Goal: Task Accomplishment & Management: Complete application form

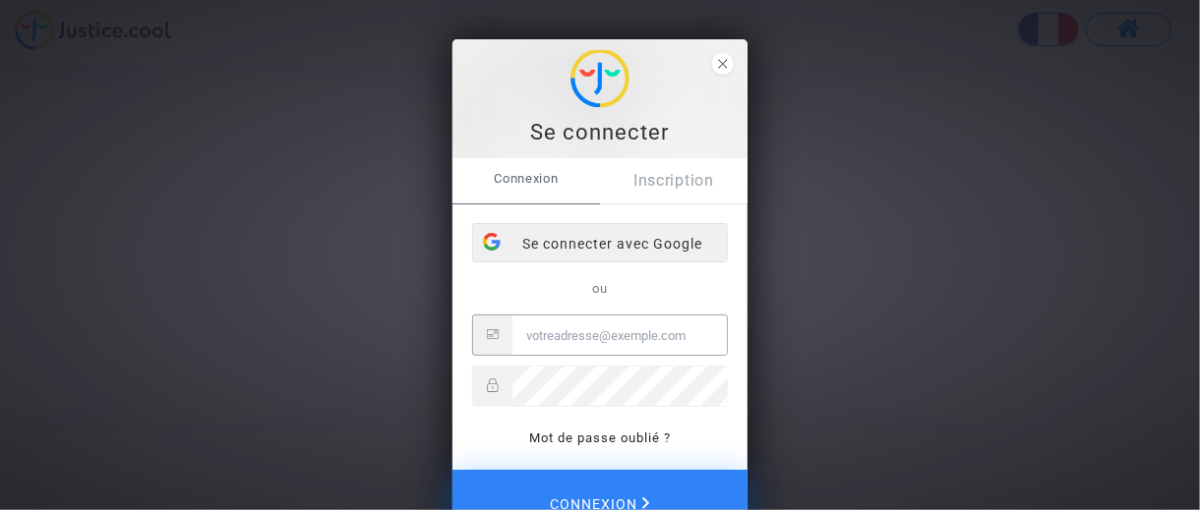
click at [569, 243] on div "Se connecter avec Google" at bounding box center [600, 243] width 254 height 39
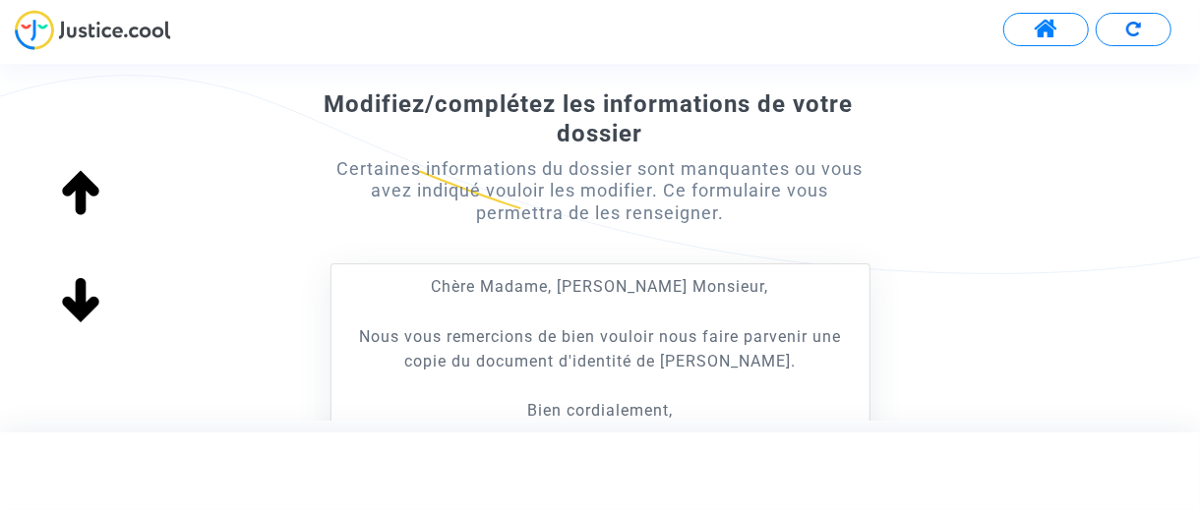
scroll to position [590, 0]
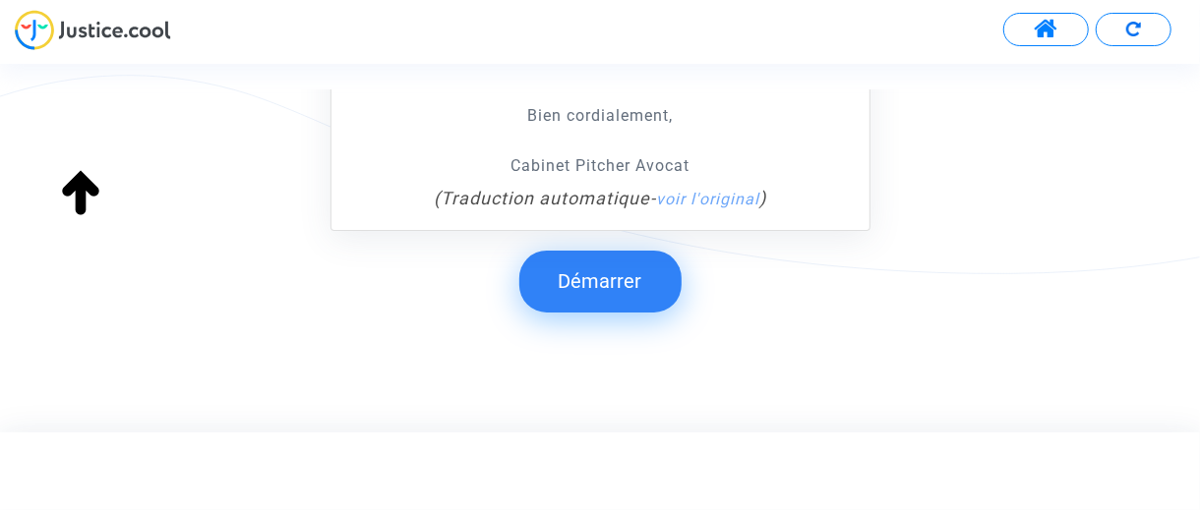
click at [620, 272] on button "Démarrer" at bounding box center [600, 281] width 162 height 61
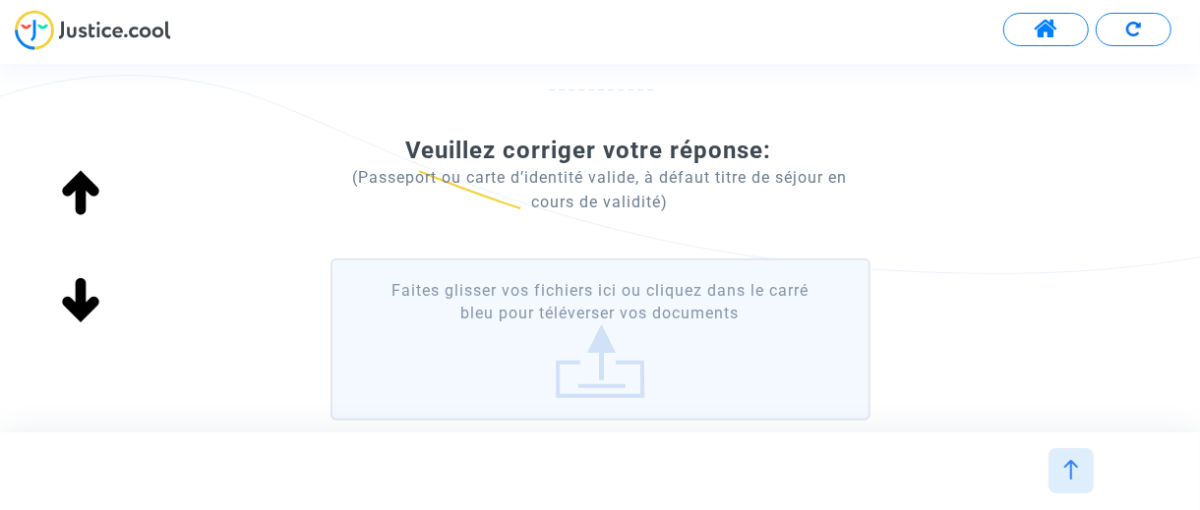
scroll to position [534, 0]
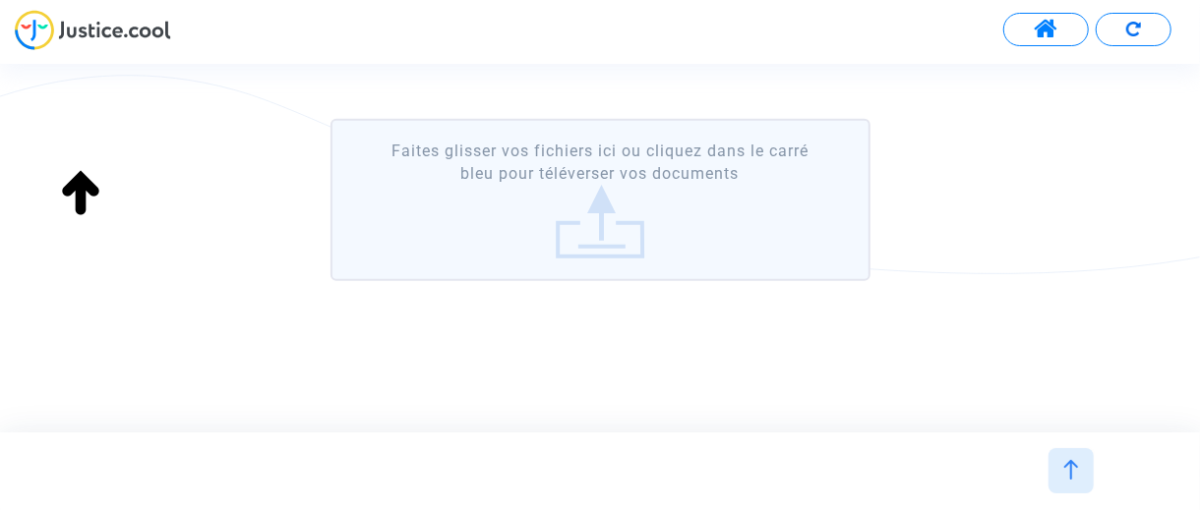
click at [587, 245] on label "Faites glisser vos fichiers ici ou cliquez dans le carré bleu pour téléverser v…" at bounding box center [600, 200] width 540 height 162
click at [0, 0] on input "Faites glisser vos fichiers ici ou cliquez dans le carré bleu pour téléverser v…" at bounding box center [0, 0] width 0 height 0
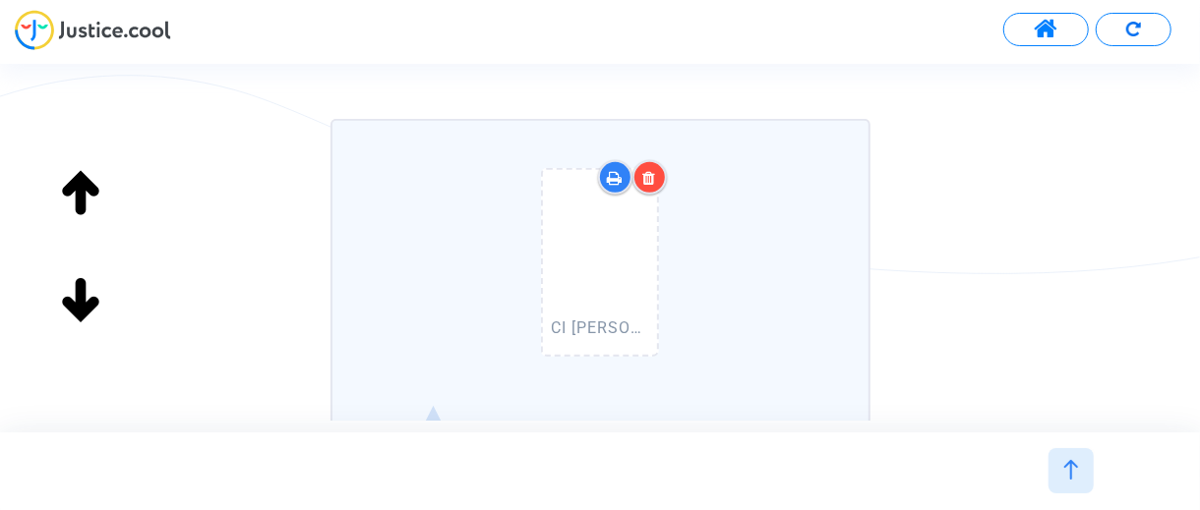
click at [1070, 472] on img at bounding box center [1071, 470] width 20 height 20
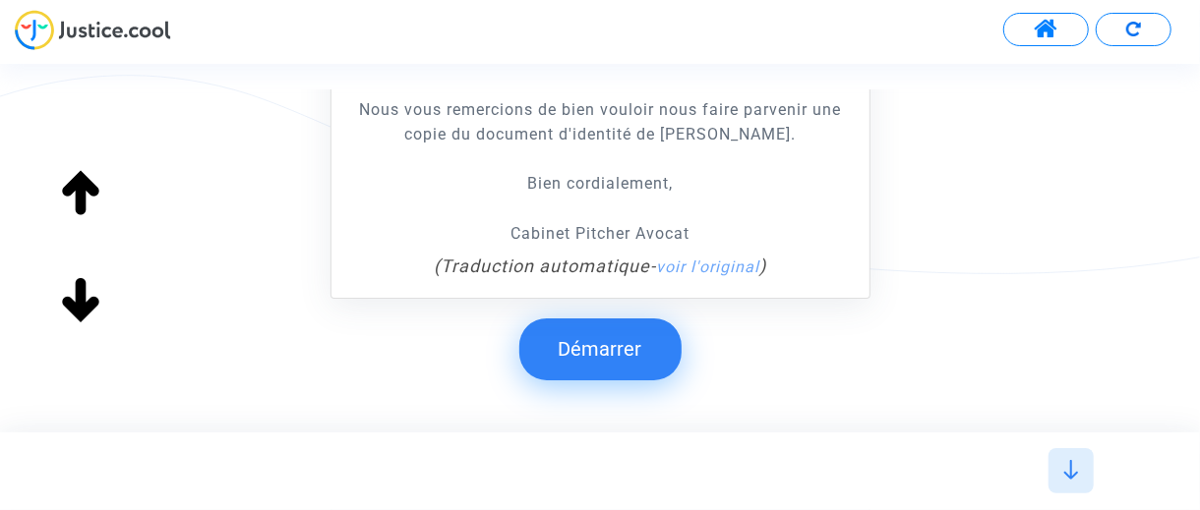
scroll to position [616, 0]
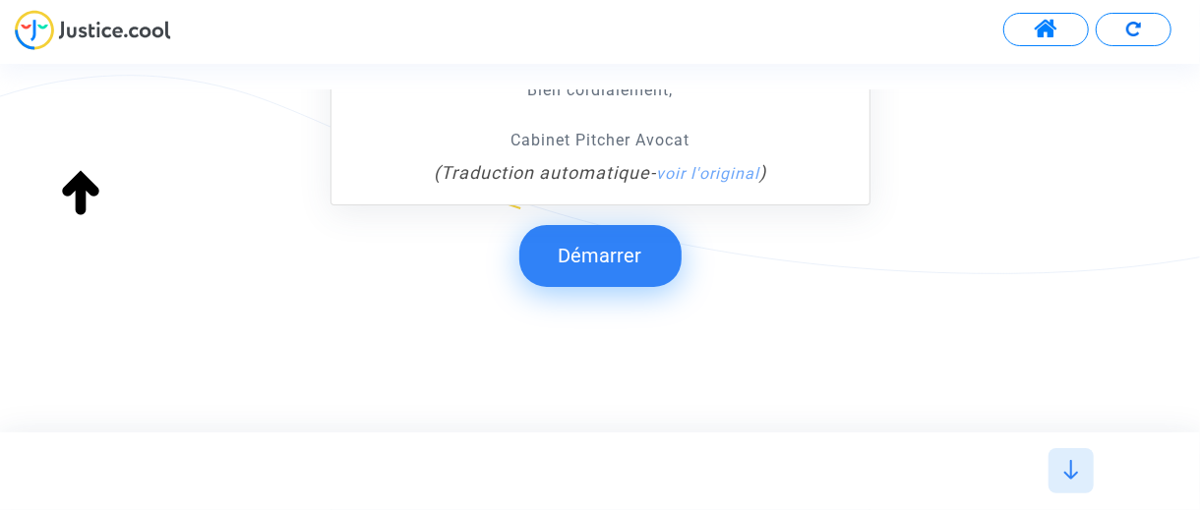
click at [623, 255] on button "Démarrer" at bounding box center [600, 255] width 162 height 61
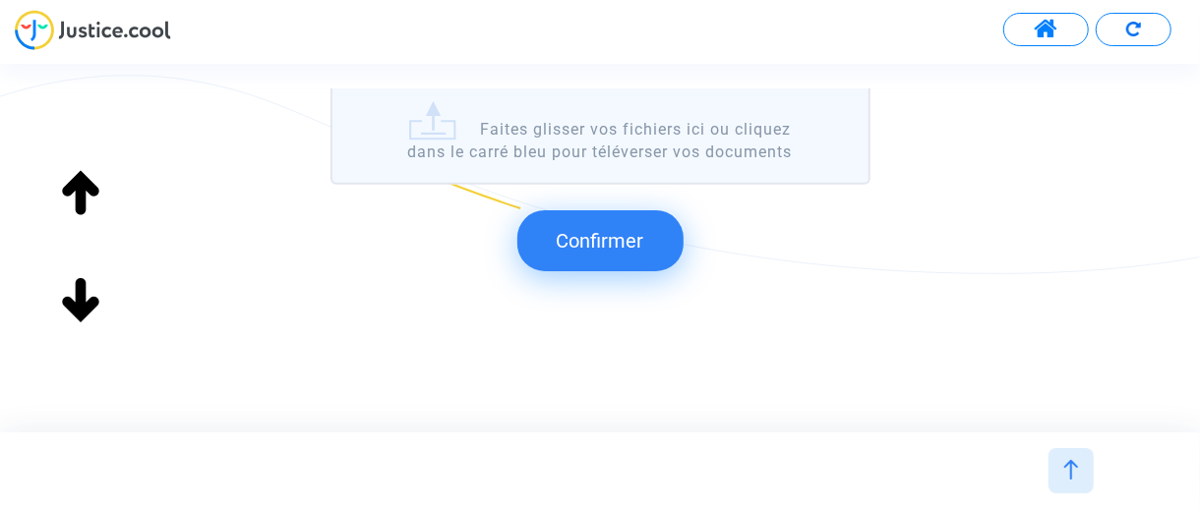
click at [560, 141] on label "CI Judith.pdf Faites glisser vos fichiers ici ou cliquez dans le carré bleu pou…" at bounding box center [600, -1] width 540 height 371
click at [0, 0] on input "CI Judith.pdf Faites glisser vos fichiers ici ou cliquez dans le carré bleu pou…" at bounding box center [0, 0] width 0 height 0
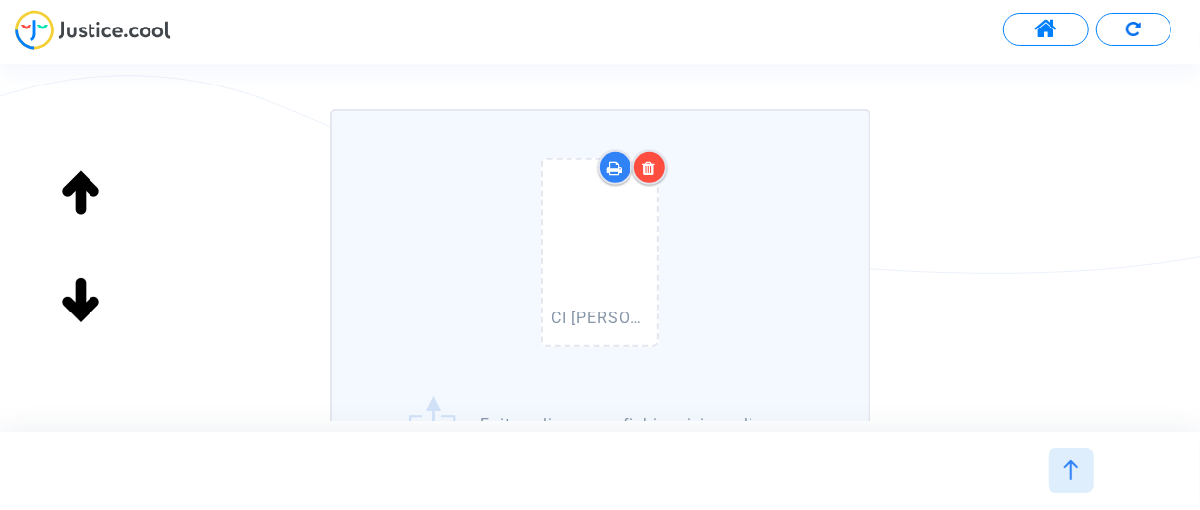
scroll to position [839, 0]
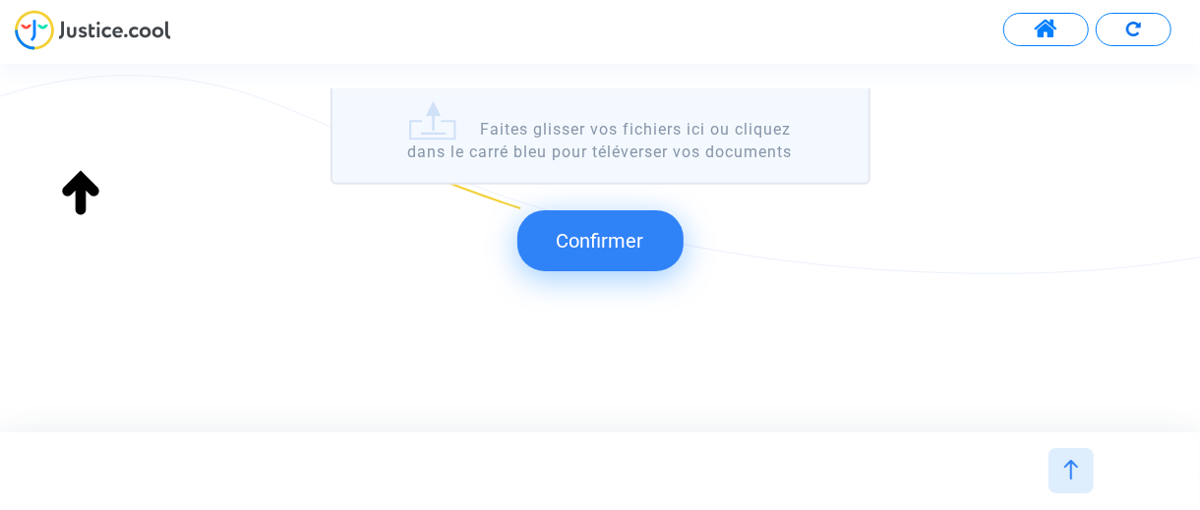
click at [598, 235] on span "Confirmer" at bounding box center [601, 241] width 88 height 24
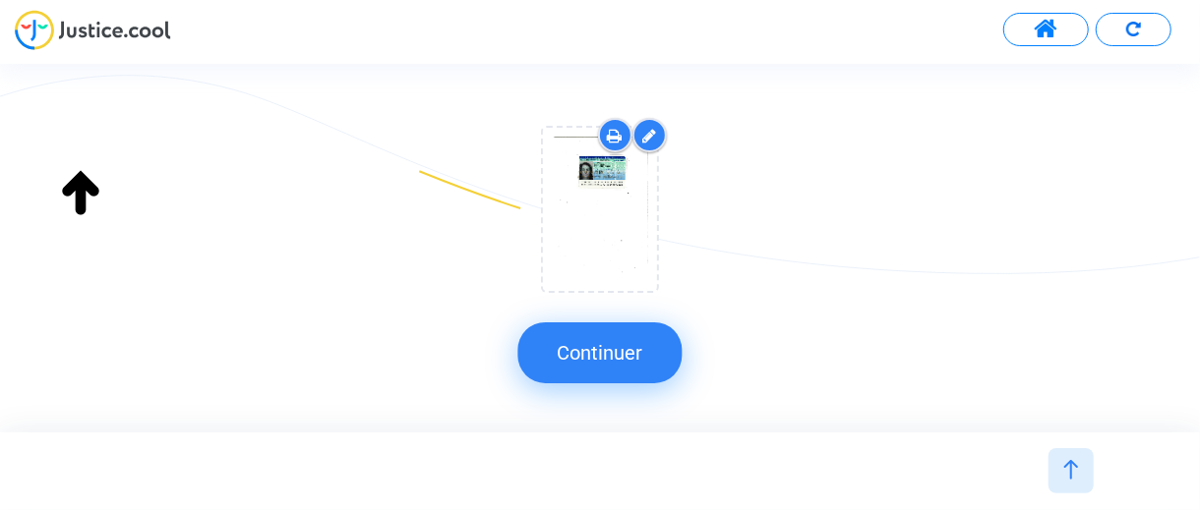
scroll to position [555, 0]
click at [613, 356] on button "Continuer" at bounding box center [600, 353] width 164 height 61
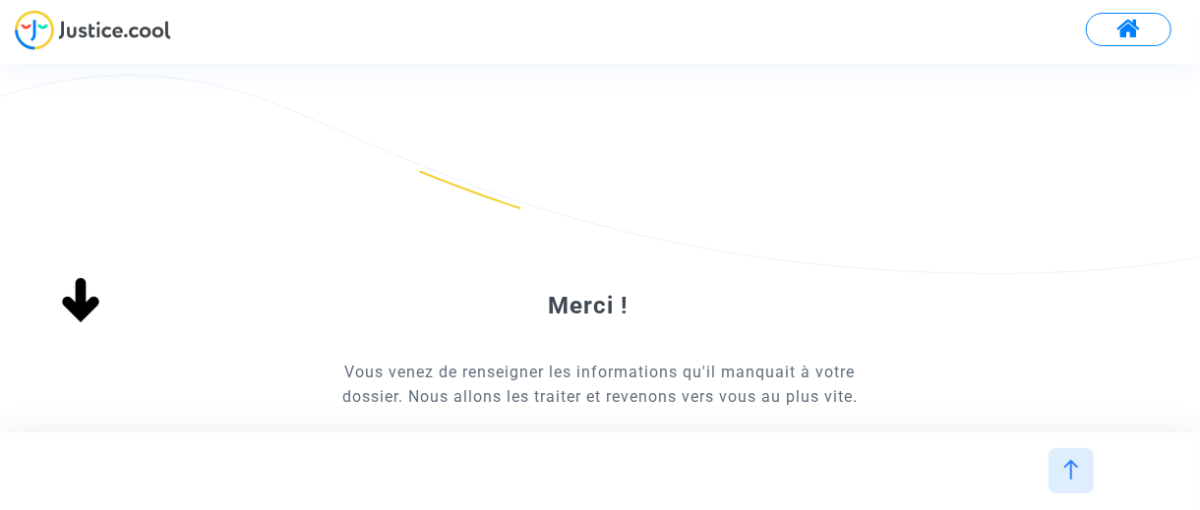
scroll to position [0, 0]
